Goal: Complete application form: Complete application form

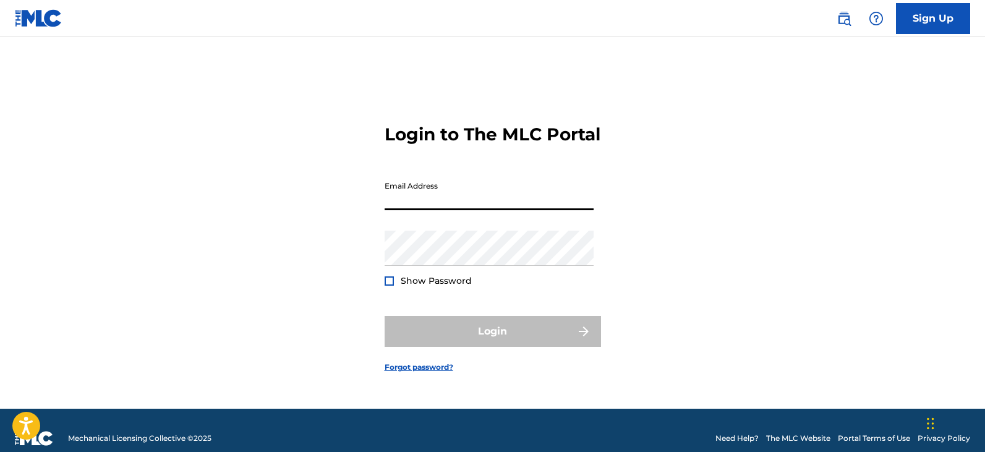
click at [521, 206] on input "Email Address" at bounding box center [489, 192] width 209 height 35
type input "[PERSON_NAME][EMAIL_ADDRESS][PERSON_NAME][DOMAIN_NAME]"
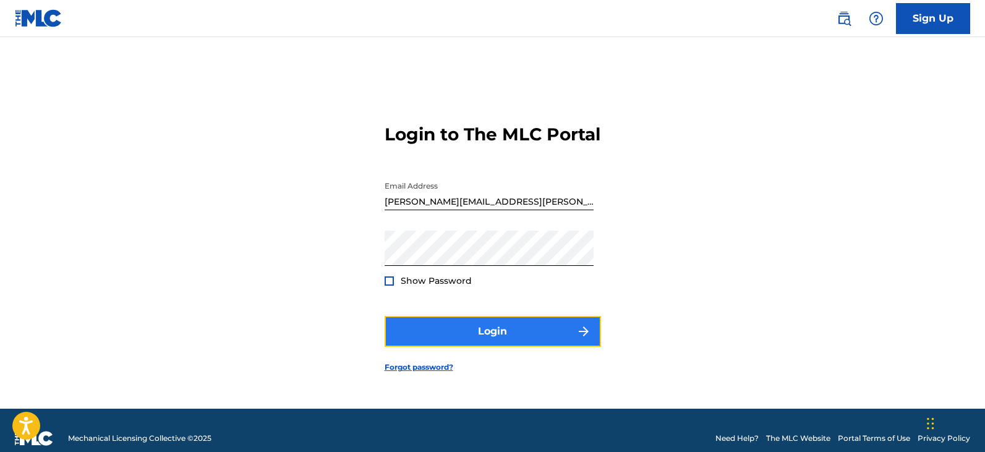
click at [530, 338] on button "Login" at bounding box center [493, 331] width 216 height 31
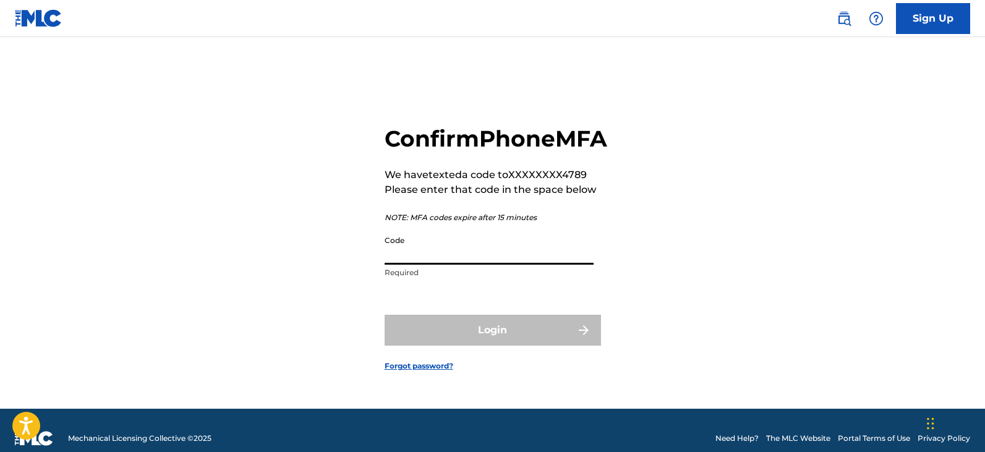
click at [406, 265] on input "Code" at bounding box center [489, 246] width 209 height 35
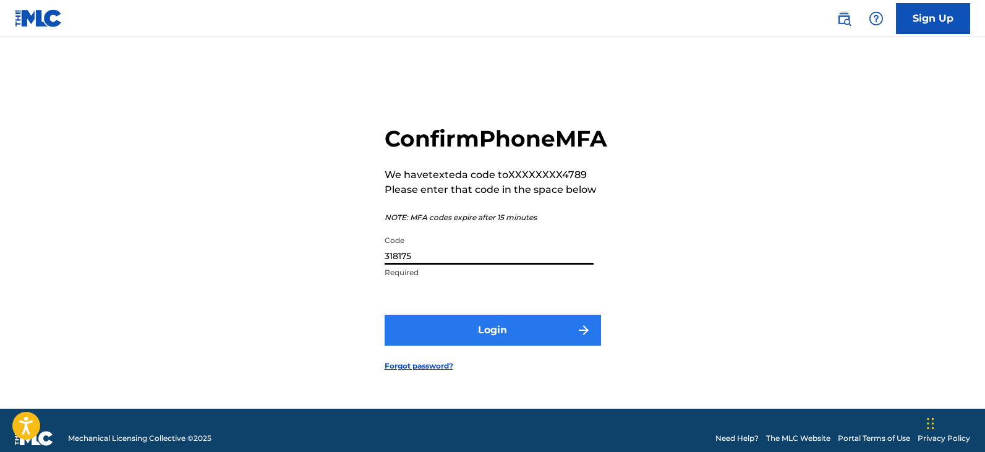
type input "318175"
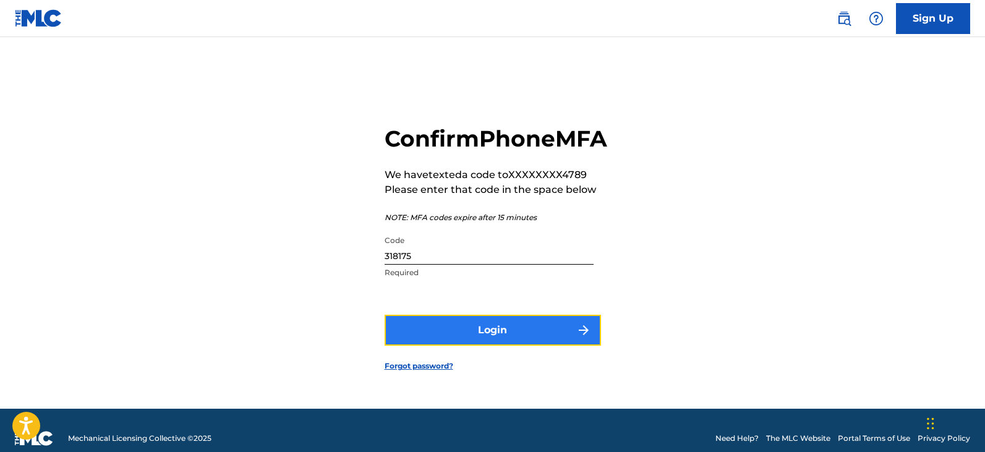
click at [488, 346] on button "Login" at bounding box center [493, 330] width 216 height 31
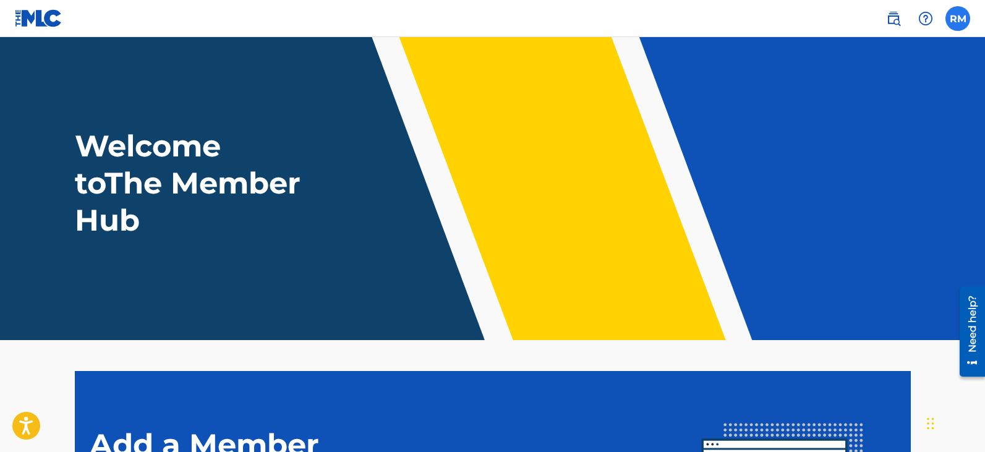
click at [961, 14] on label at bounding box center [957, 18] width 25 height 25
click at [958, 19] on input "[PERSON_NAME] Marteney [EMAIL_ADDRESS][PERSON_NAME][DOMAIN_NAME] Notification P…" at bounding box center [958, 19] width 0 height 0
click at [613, 190] on div "Welcome to The Member Hub" at bounding box center [493, 182] width 866 height 111
click at [955, 16] on label at bounding box center [957, 18] width 25 height 25
click at [958, 19] on input "[PERSON_NAME] Marteney [EMAIL_ADDRESS][PERSON_NAME][DOMAIN_NAME] Notification P…" at bounding box center [958, 19] width 0 height 0
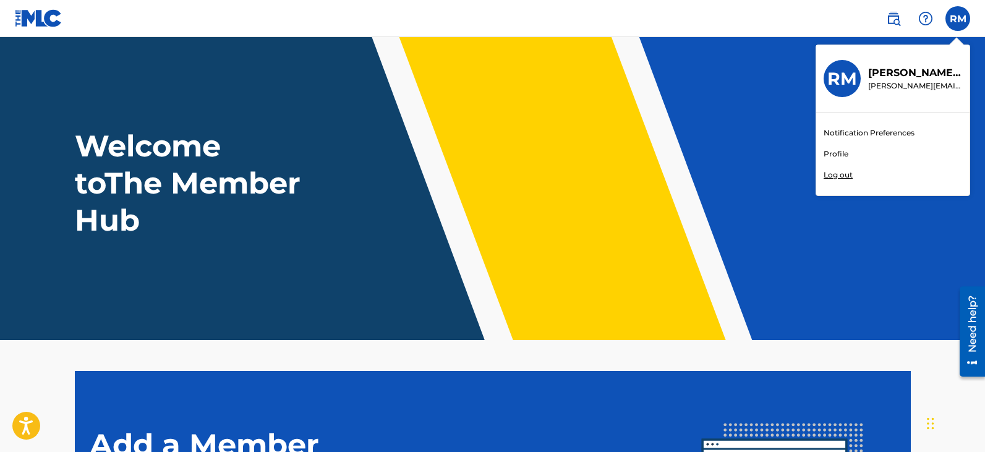
click at [563, 130] on div "Welcome to The Member Hub" at bounding box center [493, 182] width 866 height 111
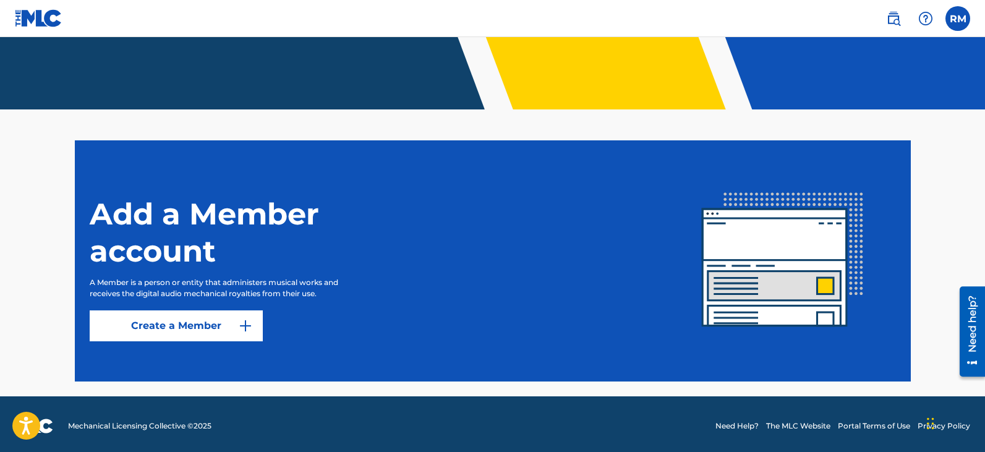
scroll to position [234, 0]
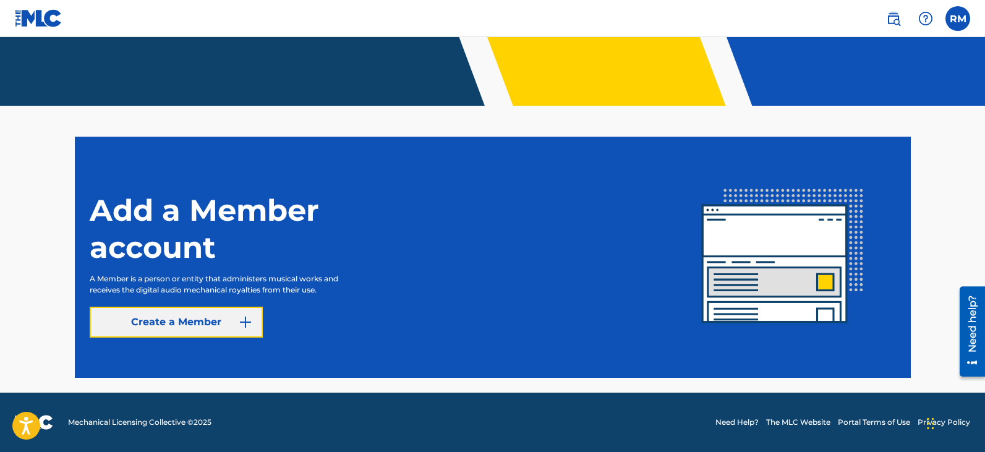
click at [239, 315] on img at bounding box center [245, 322] width 15 height 15
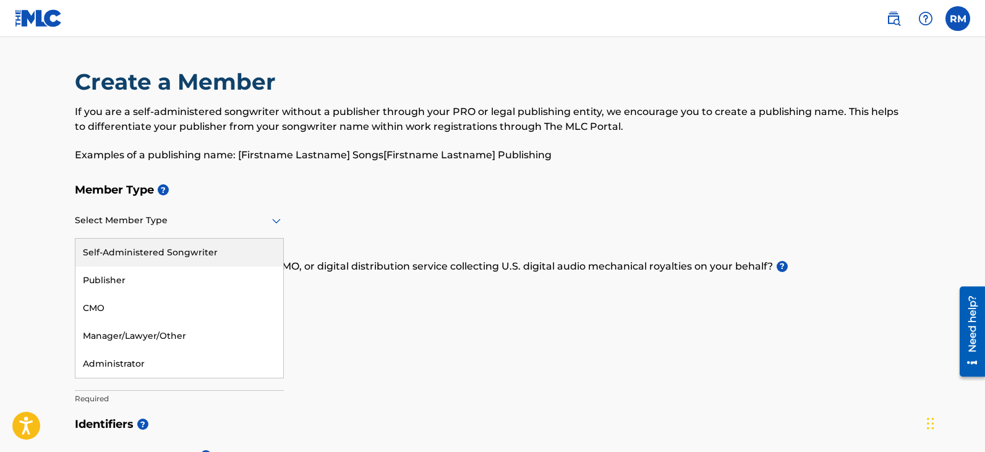
click at [271, 225] on icon at bounding box center [276, 220] width 15 height 15
click at [258, 249] on div "Self-Administered Songwriter" at bounding box center [179, 253] width 208 height 28
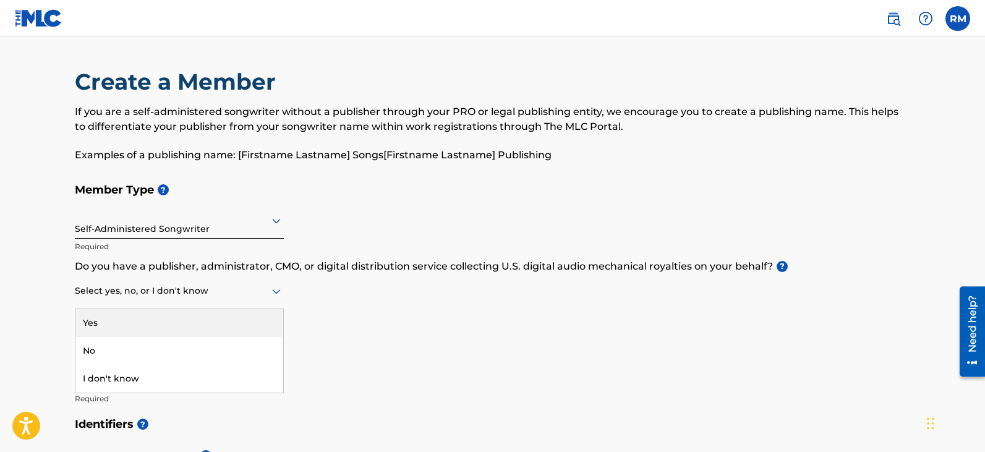
click at [279, 292] on icon at bounding box center [276, 291] width 15 height 15
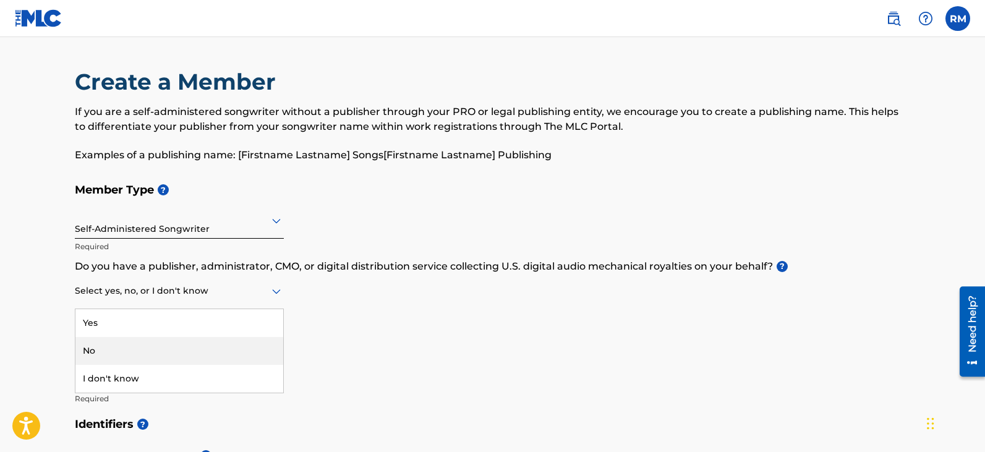
click at [275, 337] on div "No" at bounding box center [179, 351] width 208 height 28
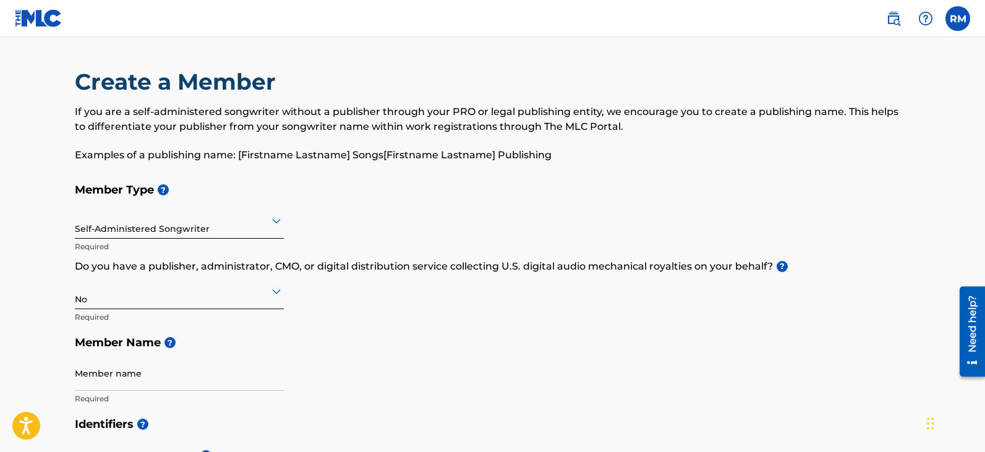
click at [503, 194] on h5 "Member Type ?" at bounding box center [493, 190] width 836 height 27
click at [546, 103] on div "Create a Member If you are a self-administered songwriter without a publisher t…" at bounding box center [493, 122] width 836 height 109
